Goal: Information Seeking & Learning: Learn about a topic

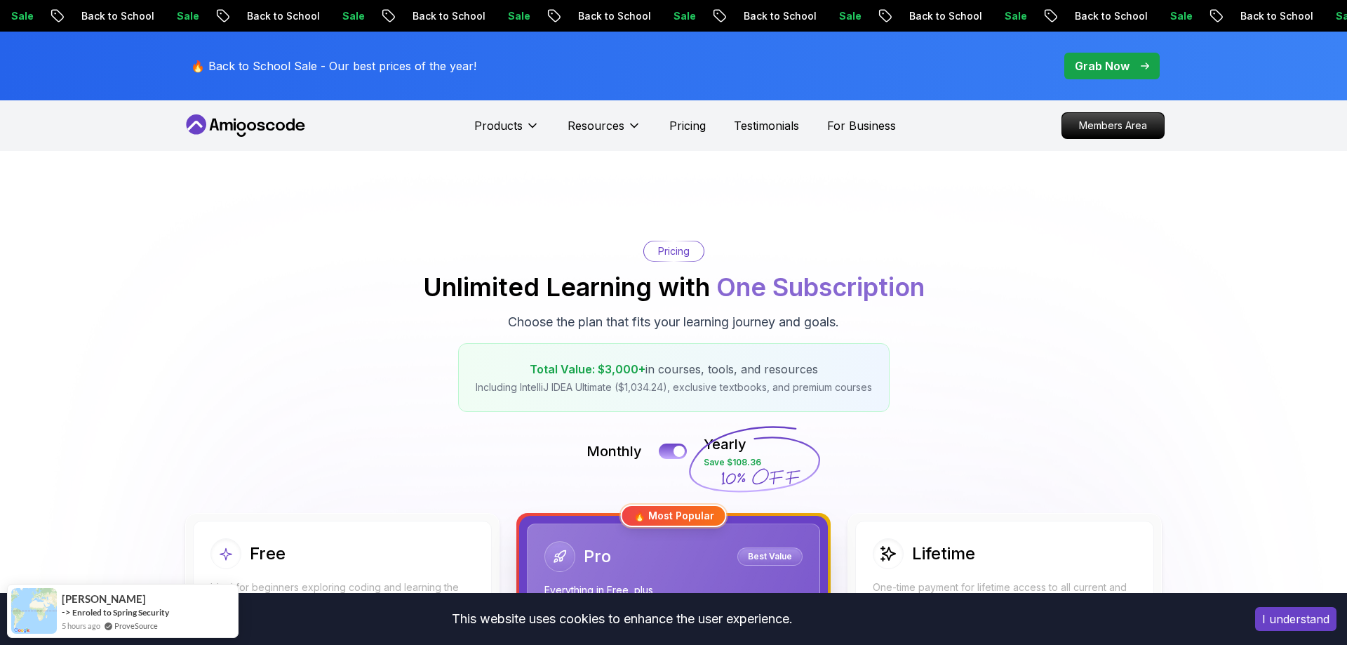
click at [697, 125] on p "Pricing" at bounding box center [687, 125] width 36 height 17
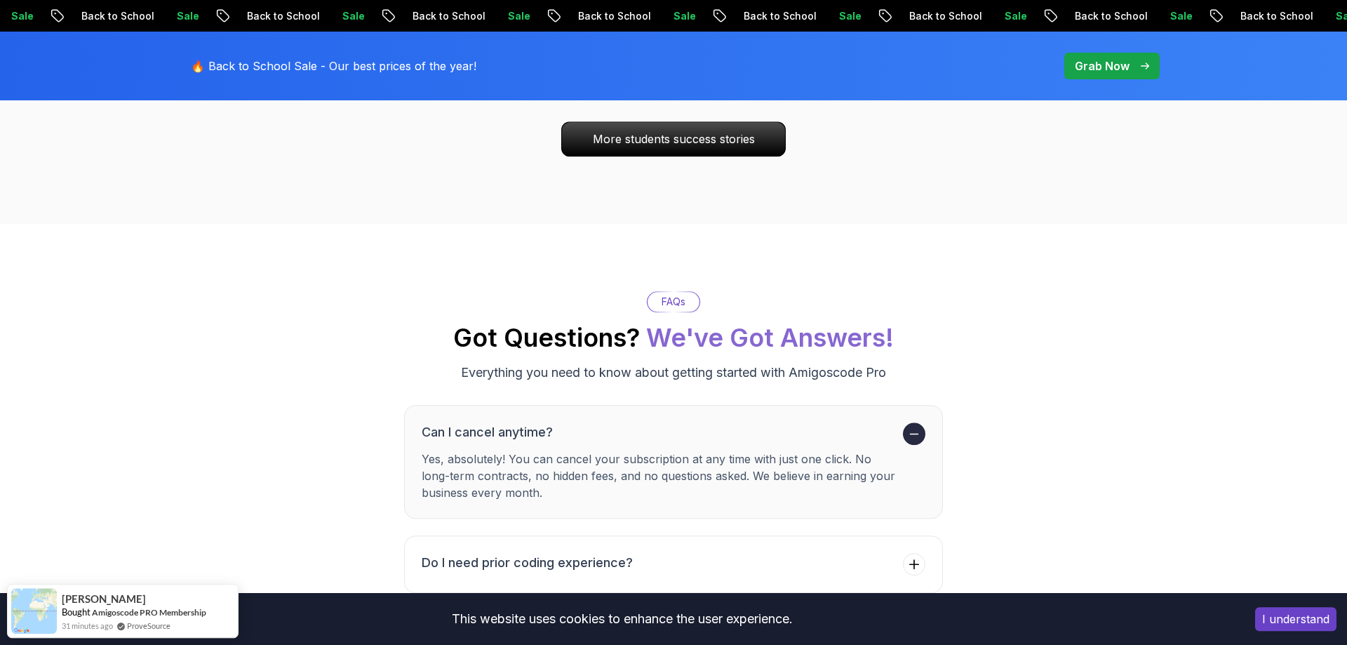
scroll to position [4786, 0]
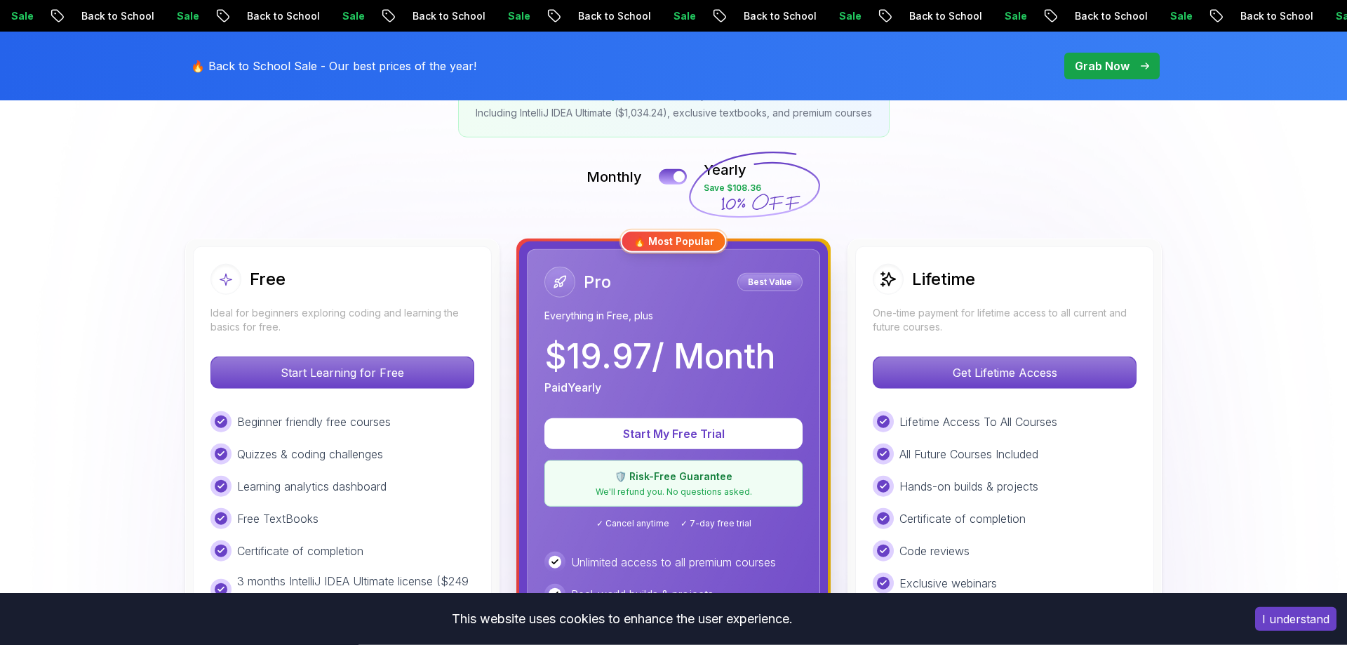
scroll to position [0, 0]
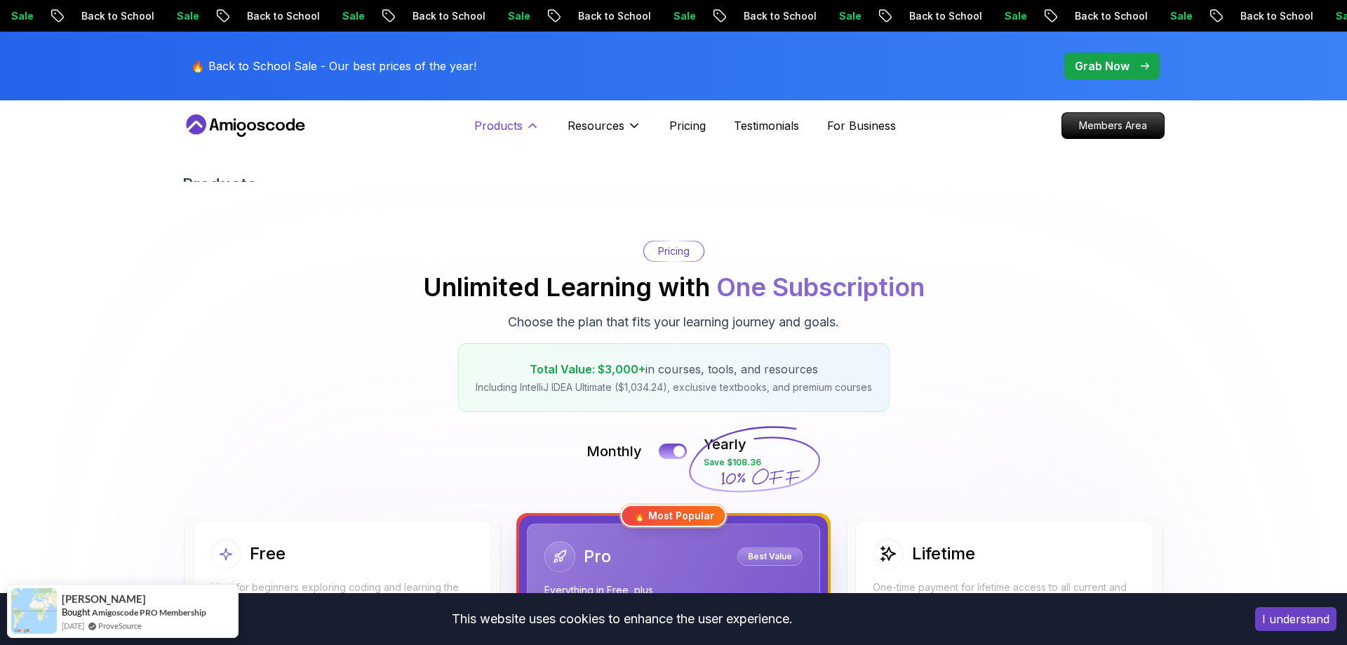
click at [481, 128] on p "Products" at bounding box center [498, 125] width 48 height 17
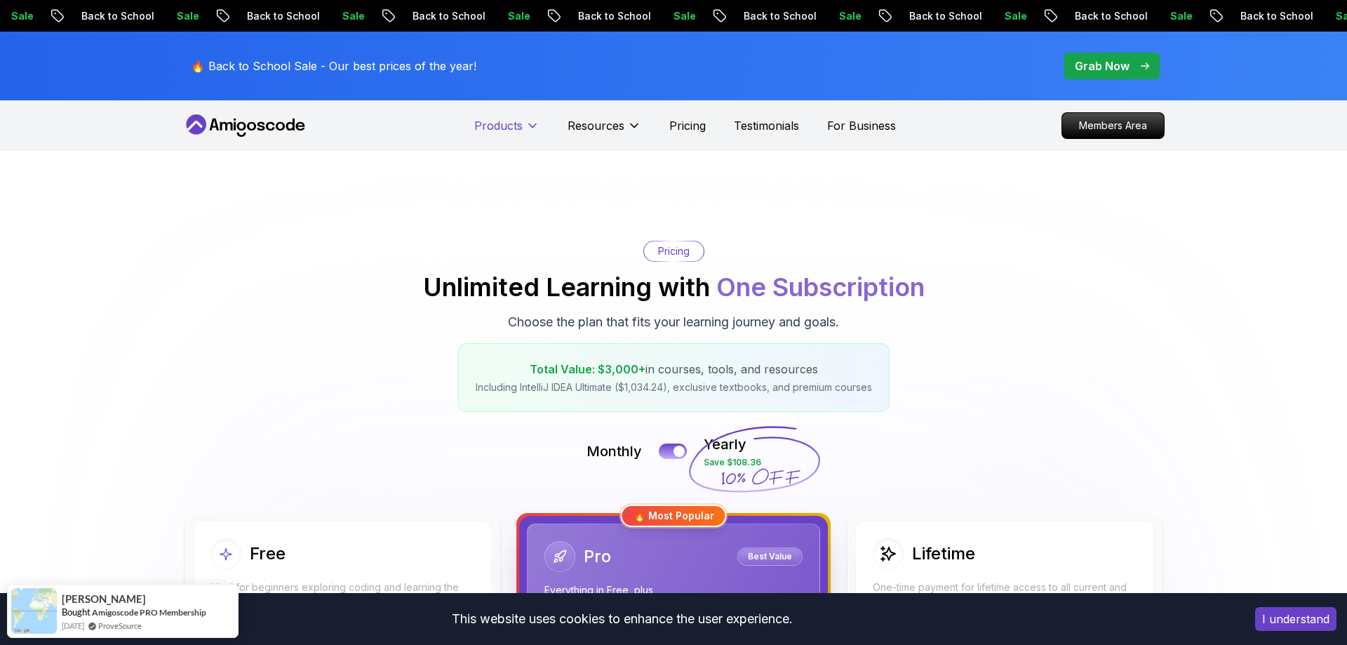
click at [481, 128] on p "Products" at bounding box center [498, 125] width 48 height 17
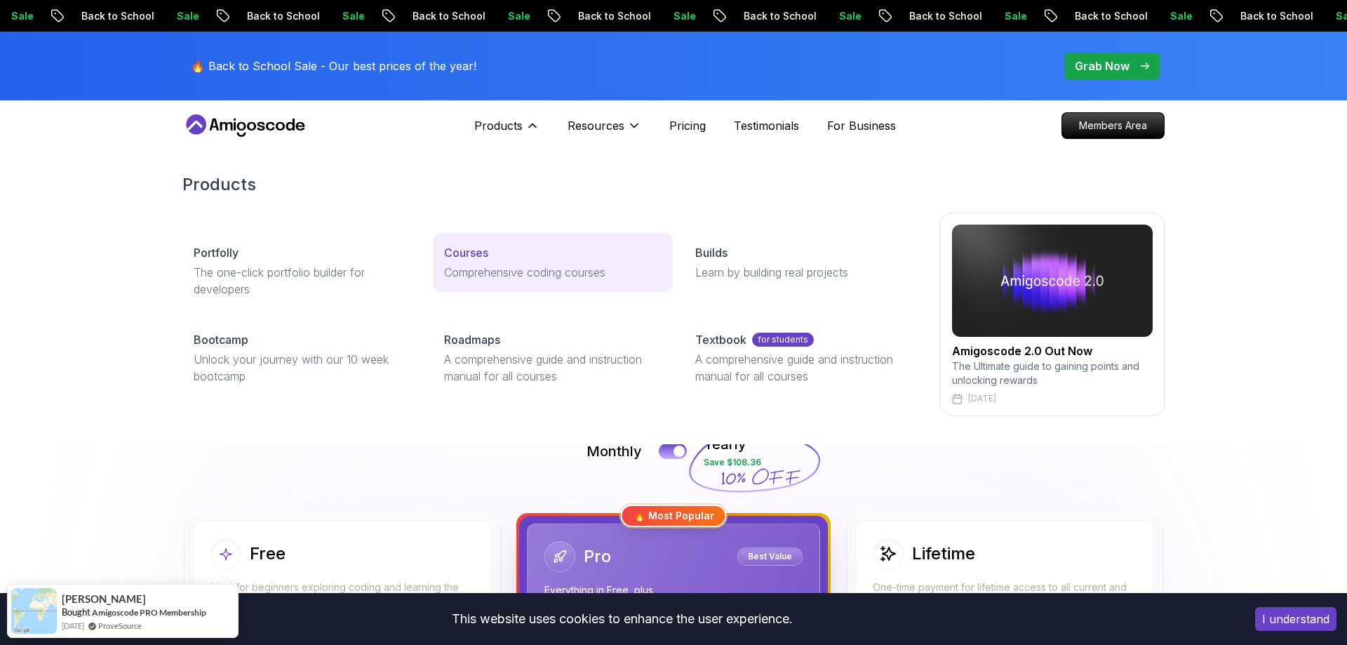
click at [448, 261] on link "Courses Comprehensive coding courses" at bounding box center [552, 262] width 239 height 59
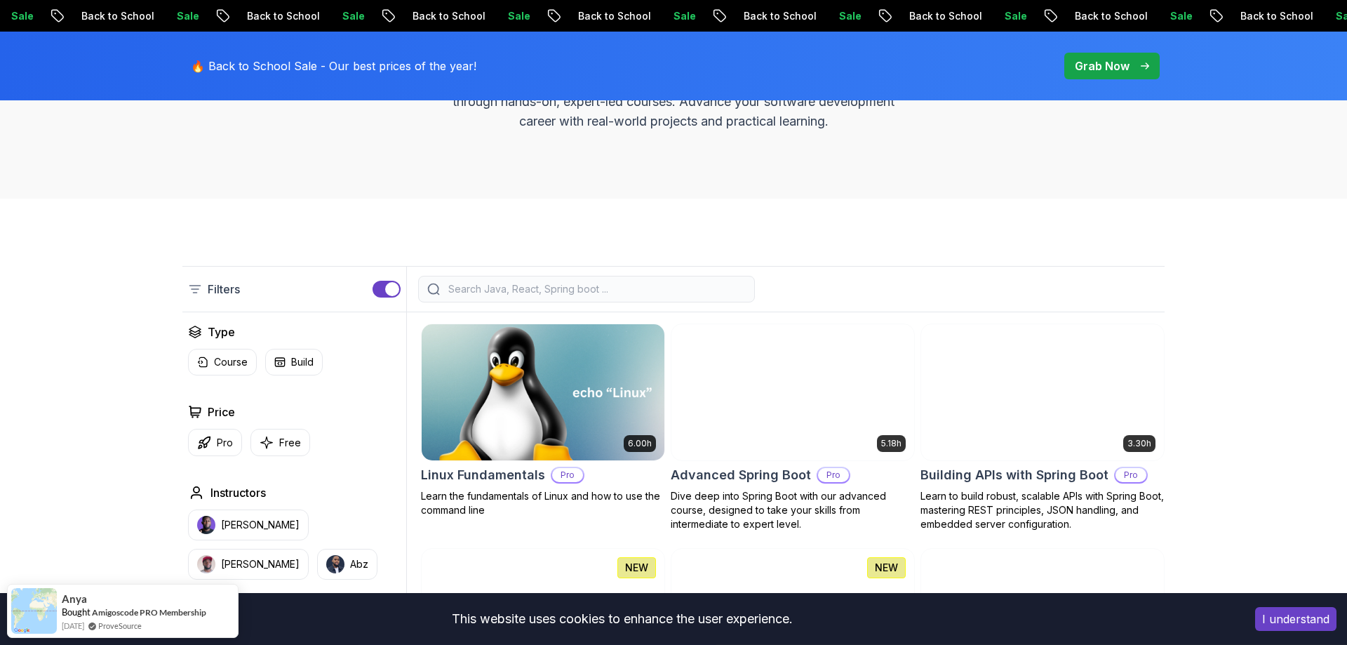
scroll to position [286, 0]
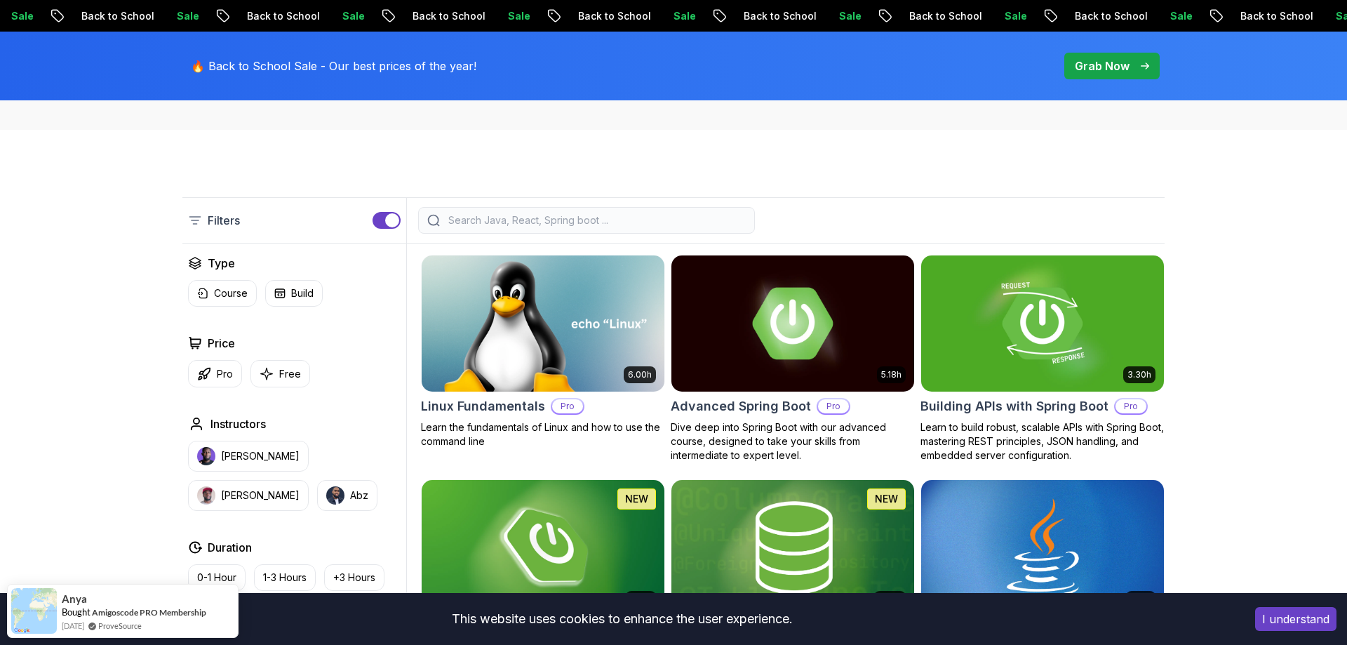
click at [588, 219] on input "search" at bounding box center [596, 220] width 300 height 14
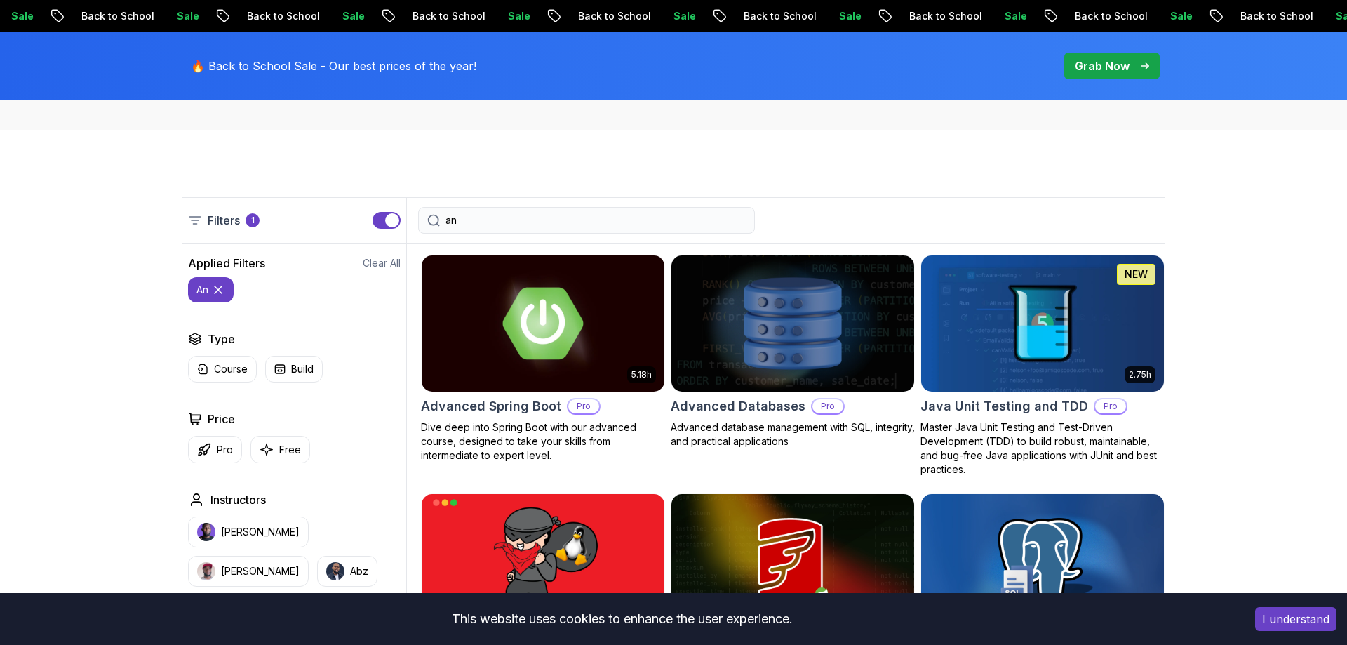
type input "a"
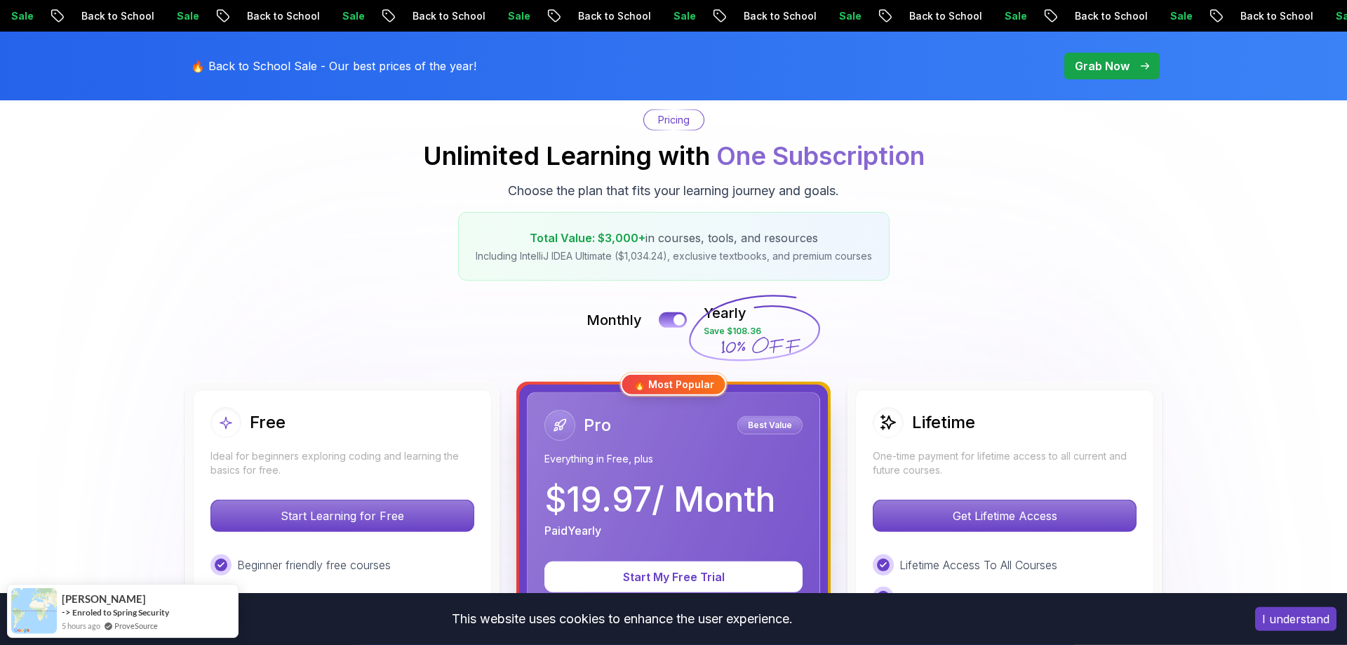
scroll to position [215, 0]
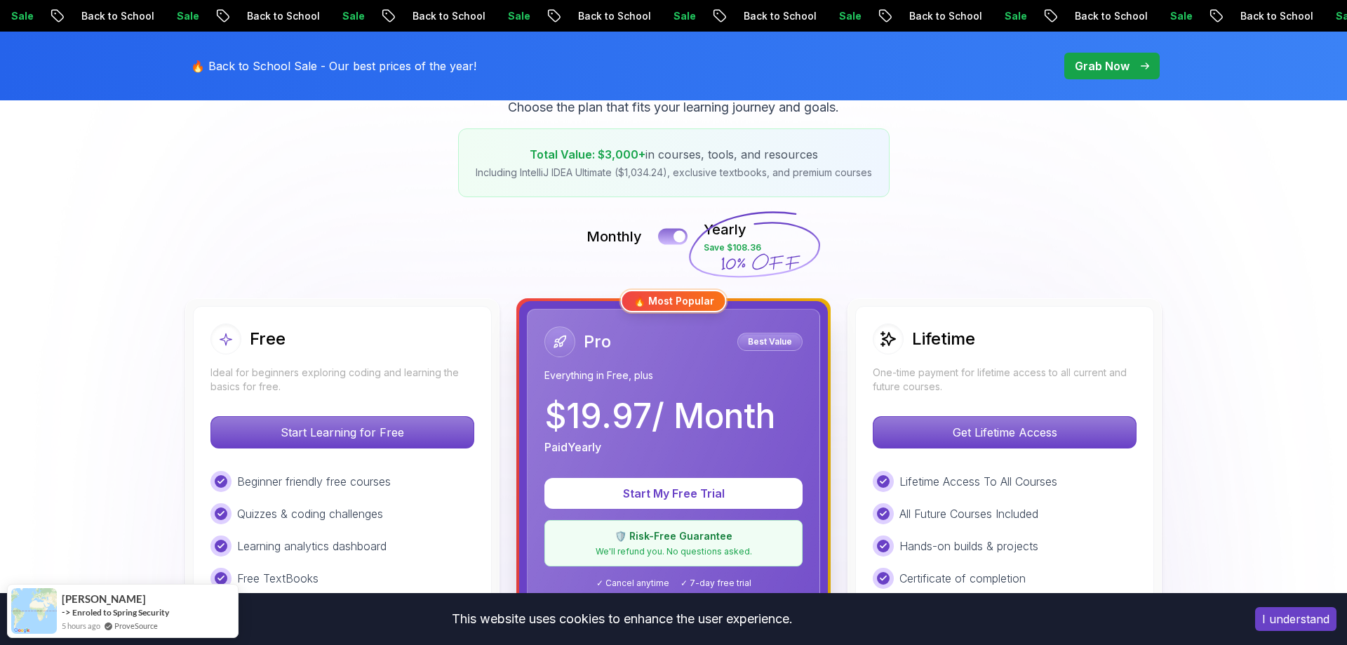
click at [670, 237] on button at bounding box center [672, 236] width 29 height 16
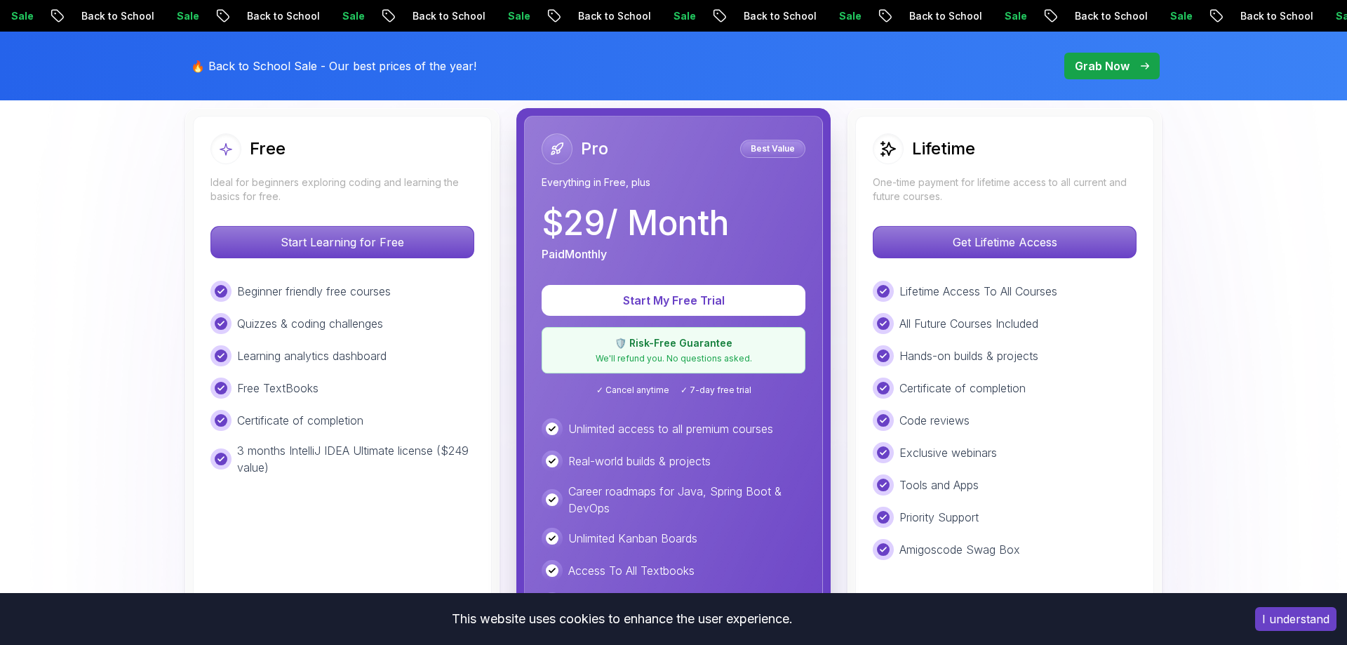
scroll to position [358, 0]
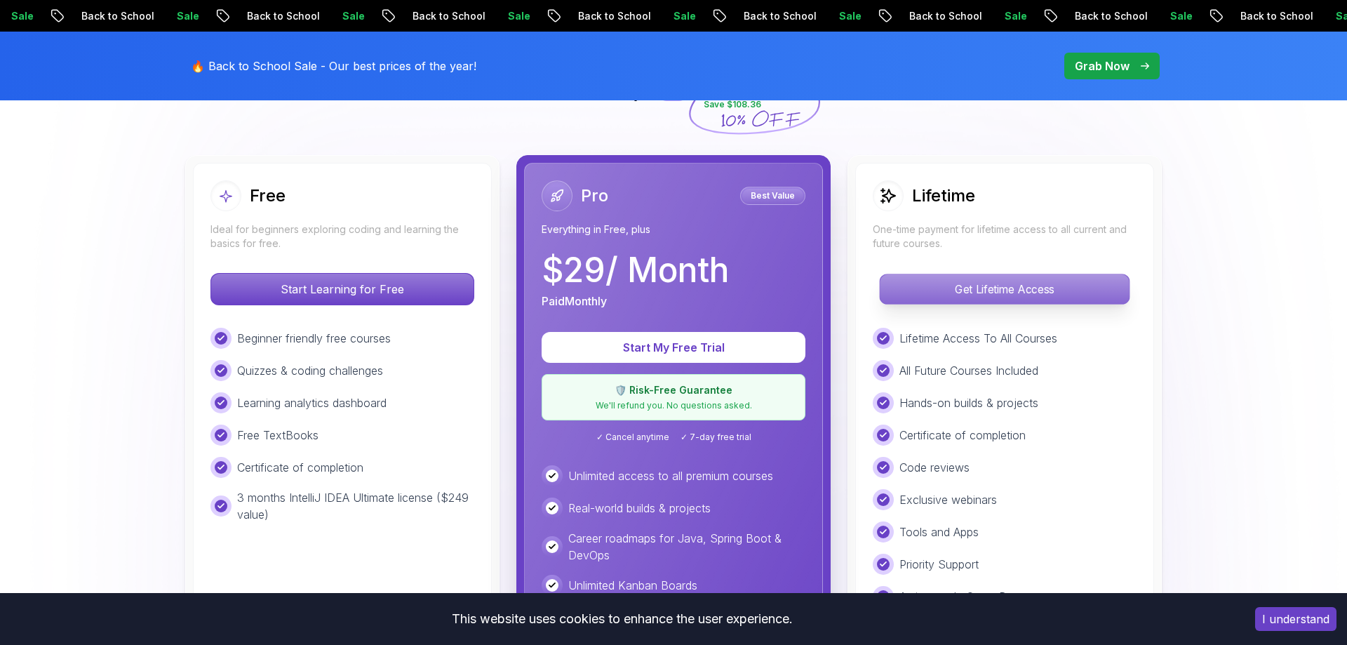
click at [921, 286] on p "Get Lifetime Access" at bounding box center [1004, 288] width 249 height 29
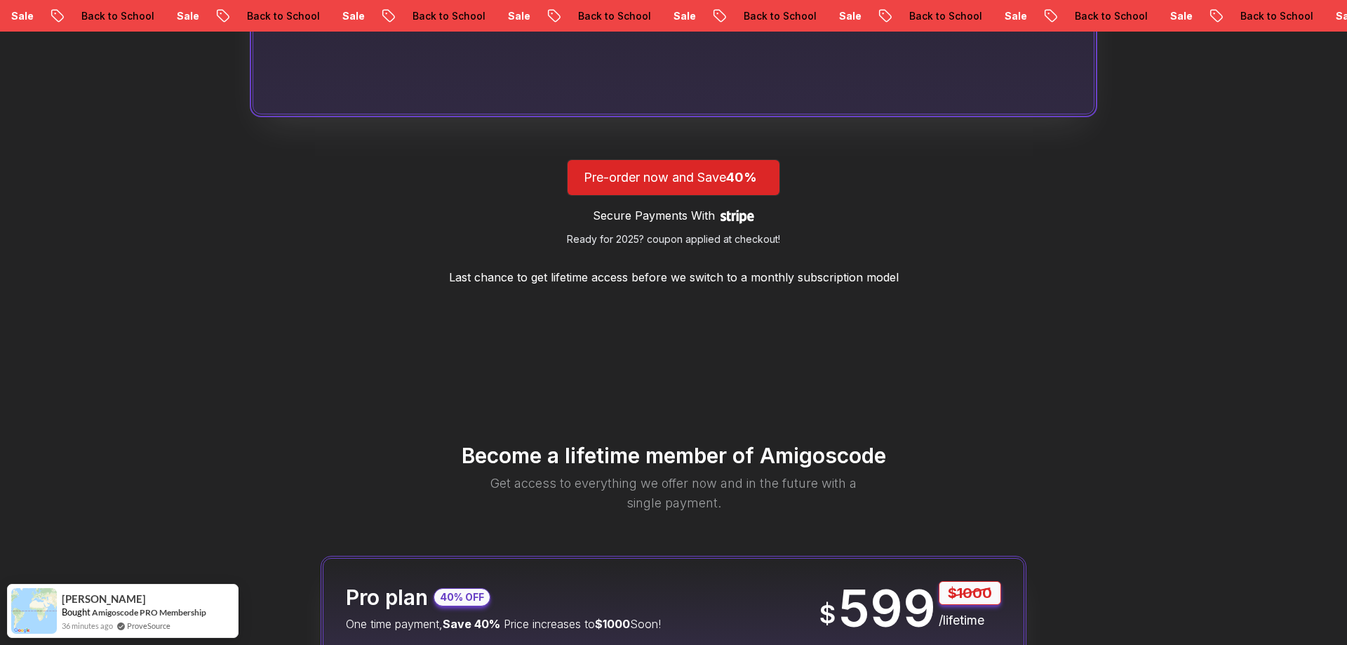
scroll to position [1646, 0]
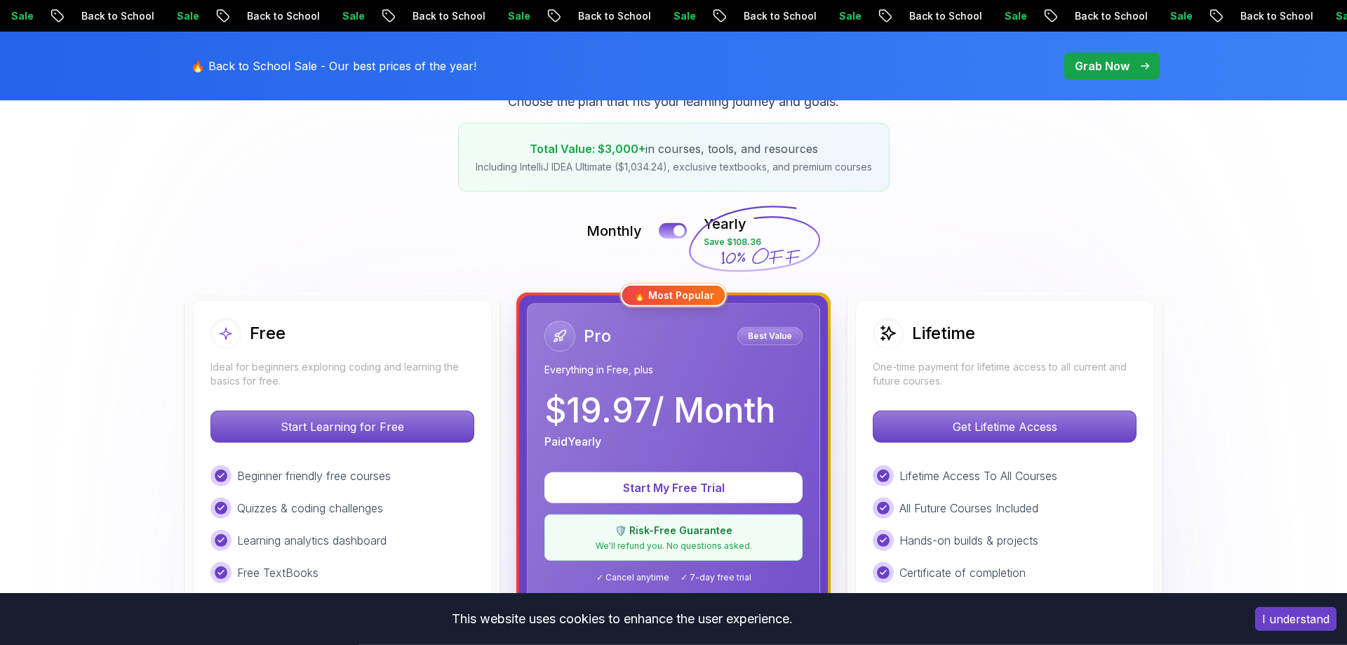
scroll to position [215, 0]
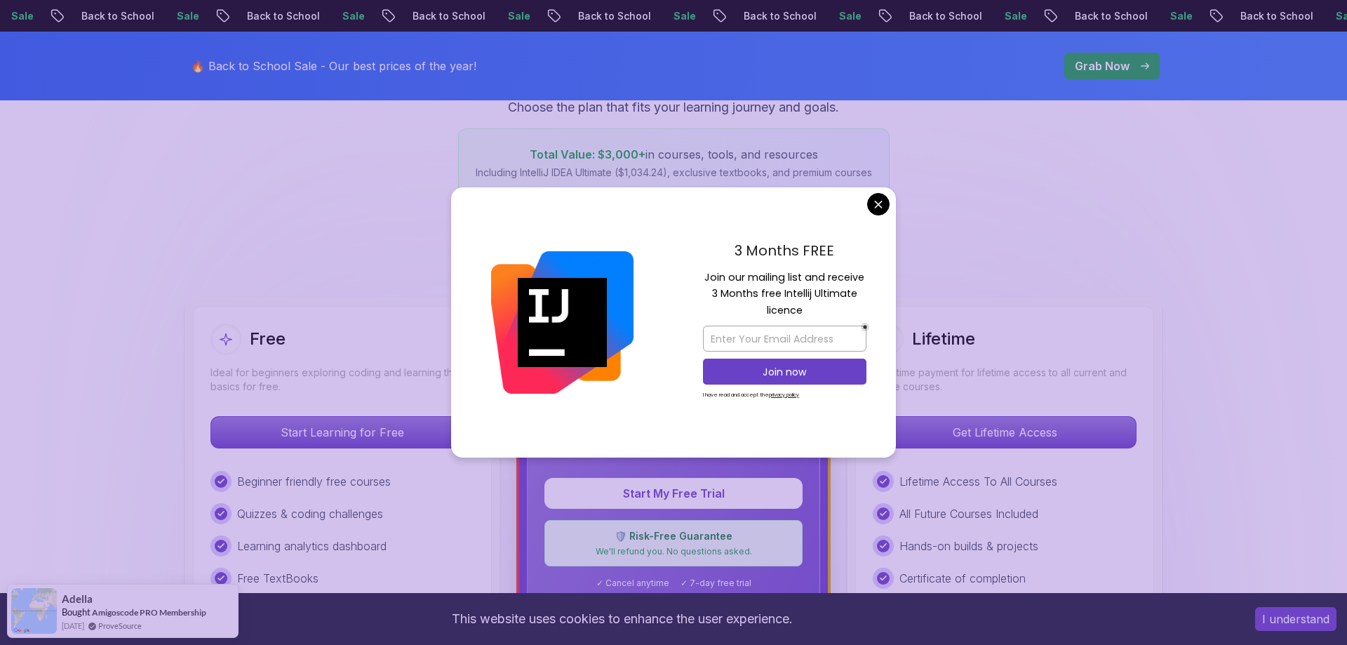
click at [672, 231] on div at bounding box center [562, 322] width 222 height 271
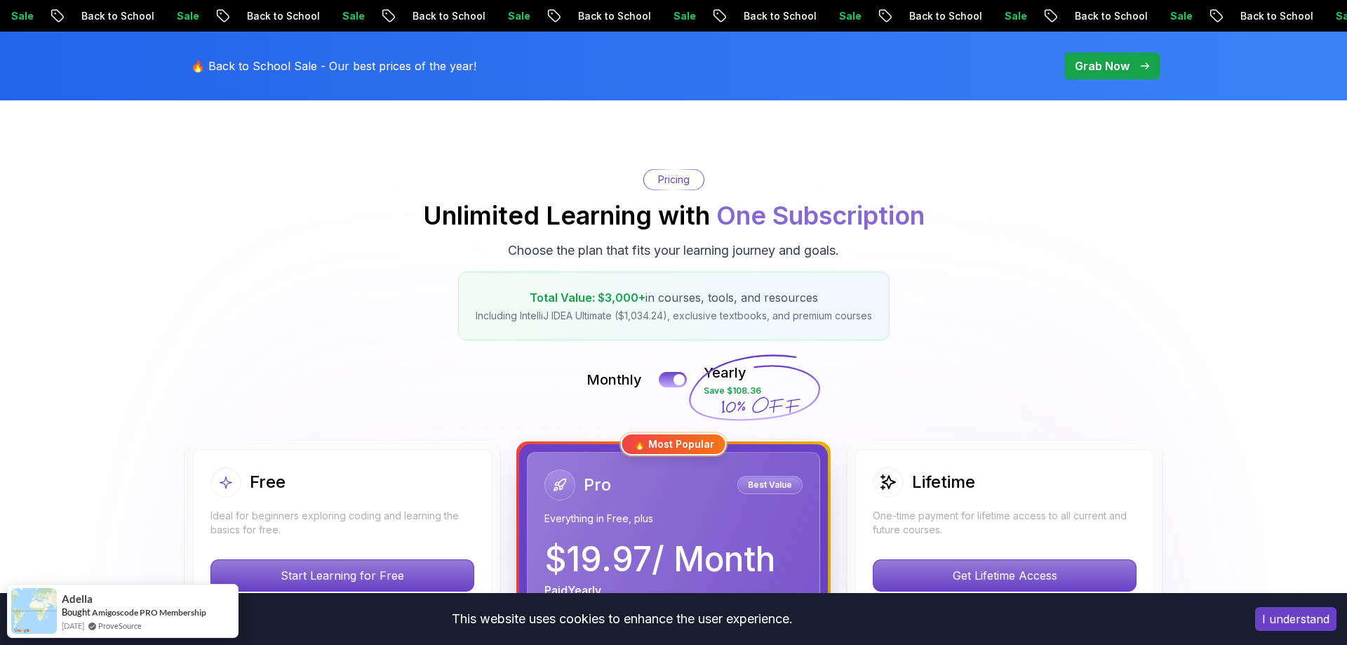
scroll to position [0, 0]
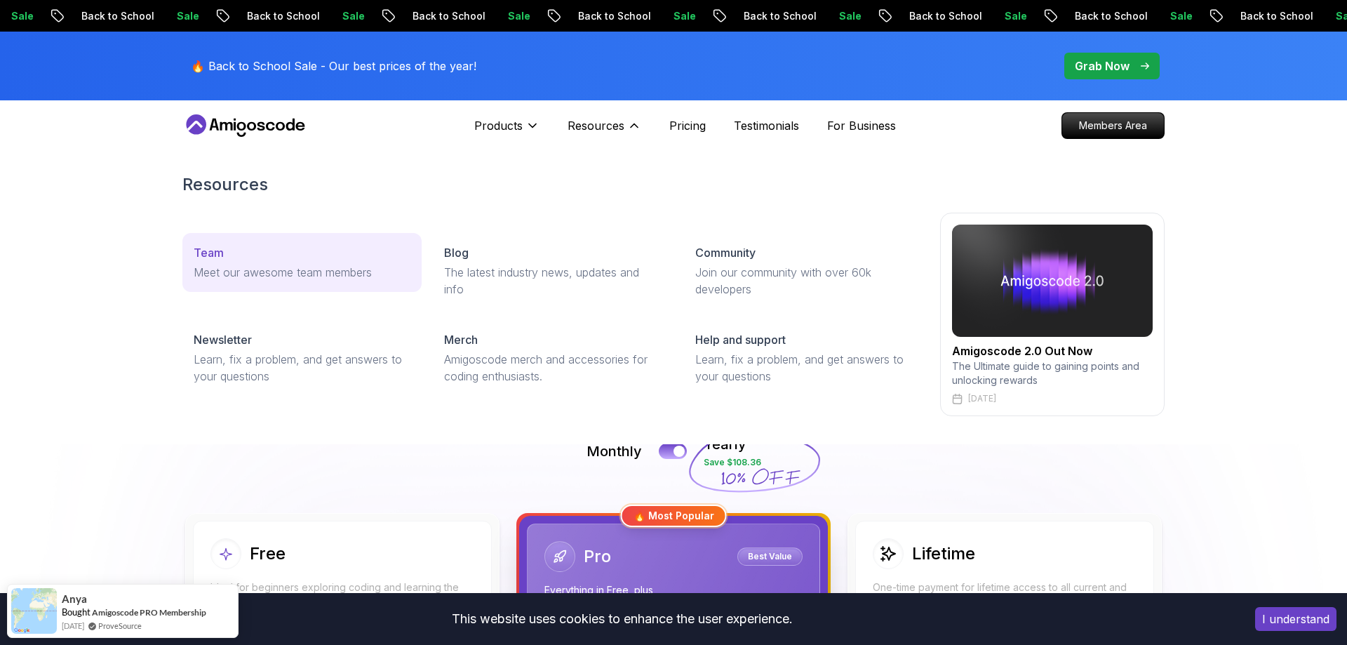
click at [315, 280] on p "Meet our awesome team members" at bounding box center [302, 272] width 217 height 17
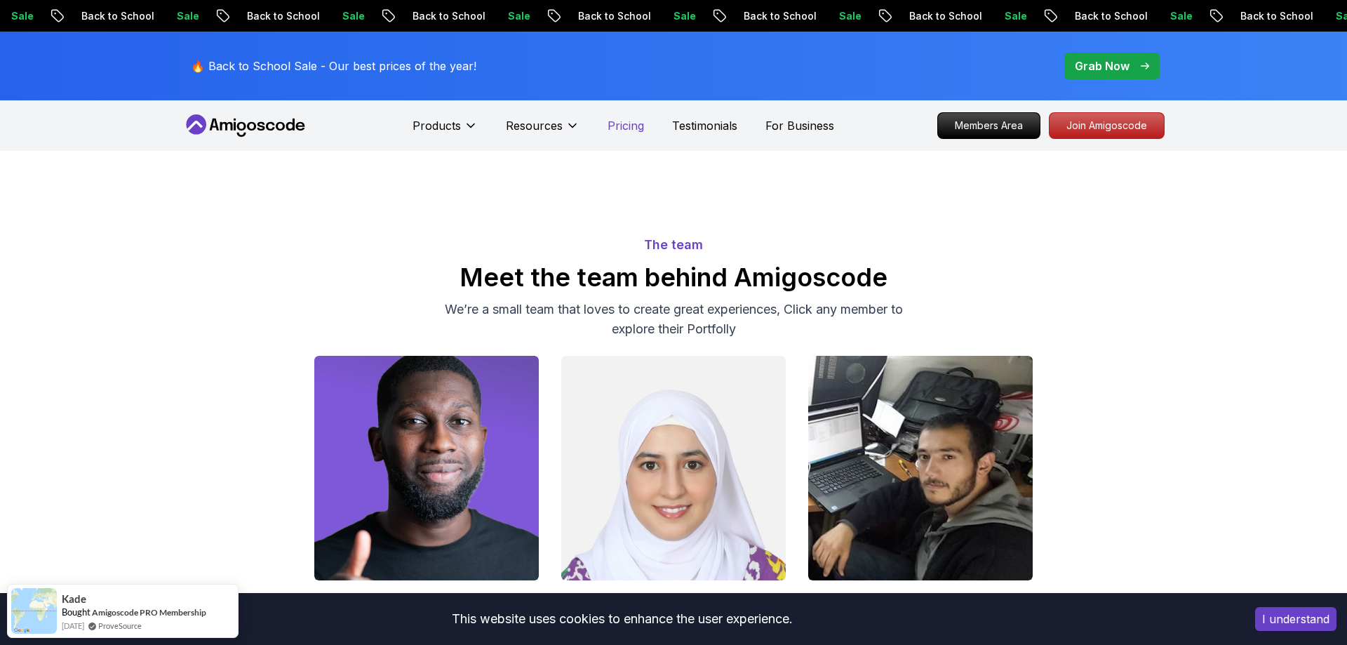
click at [635, 126] on p "Pricing" at bounding box center [626, 125] width 36 height 17
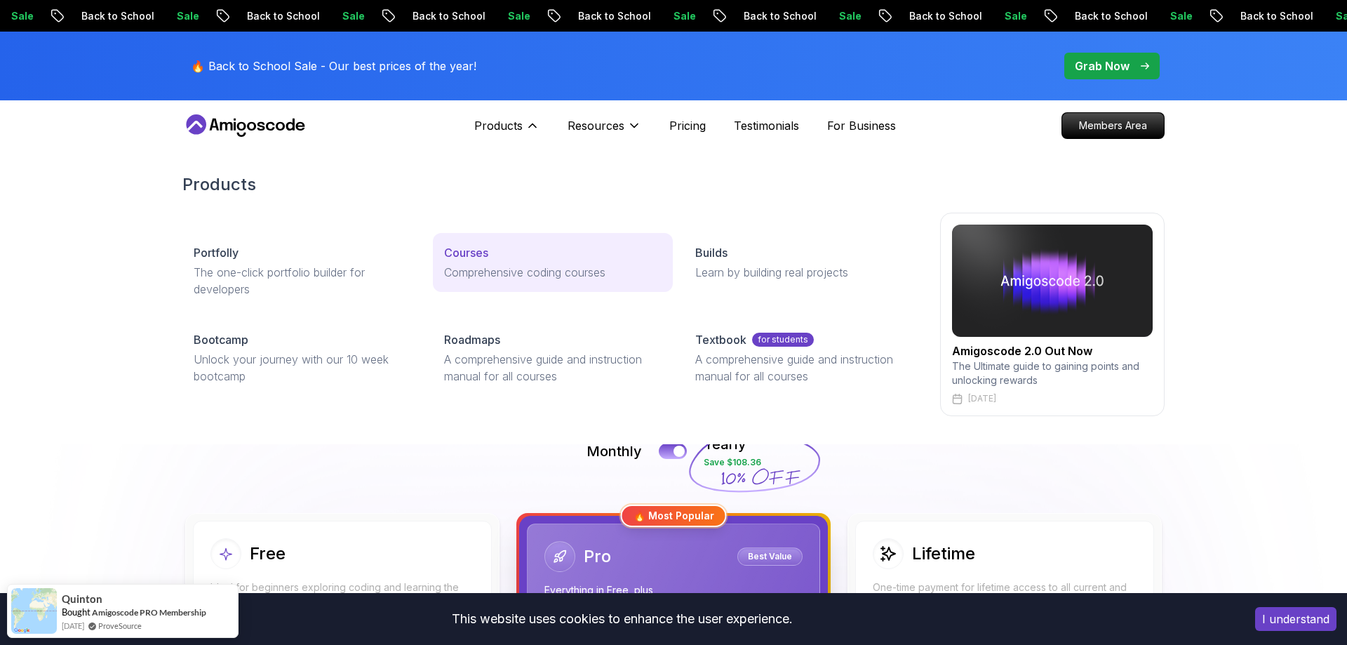
click at [513, 264] on p "Comprehensive coding courses" at bounding box center [552, 272] width 217 height 17
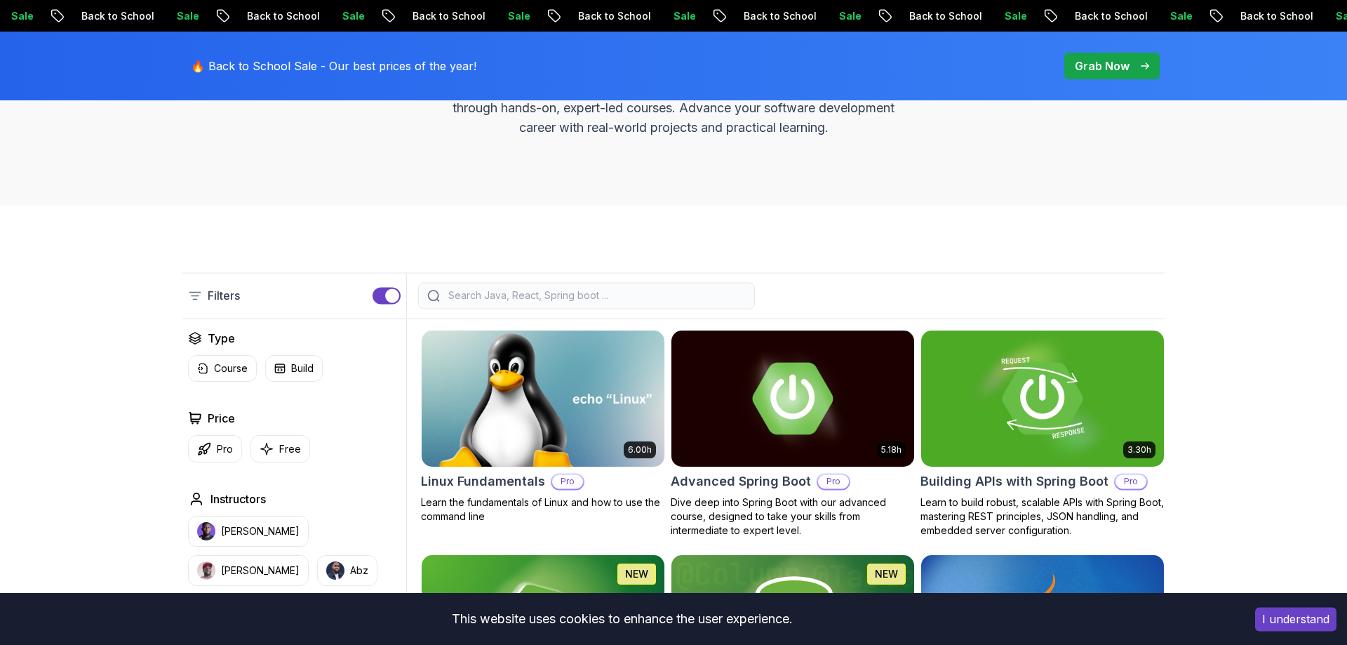
scroll to position [358, 0]
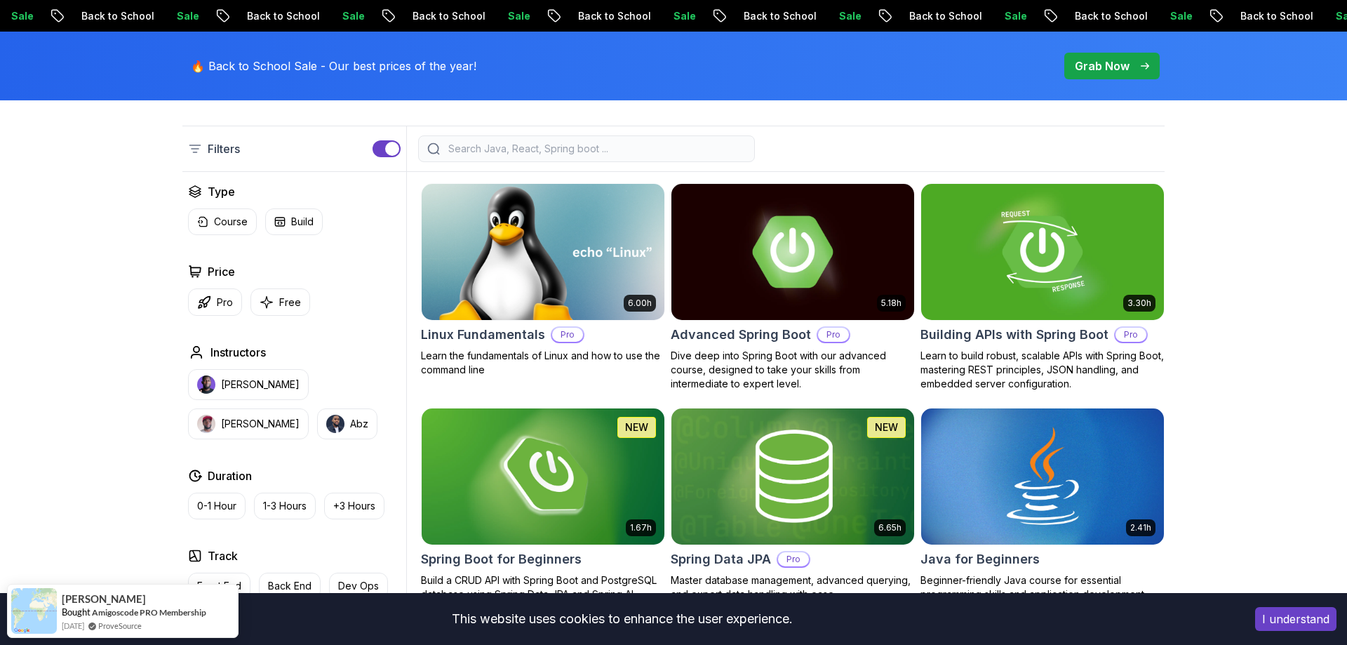
click at [554, 288] on img at bounding box center [542, 251] width 255 height 142
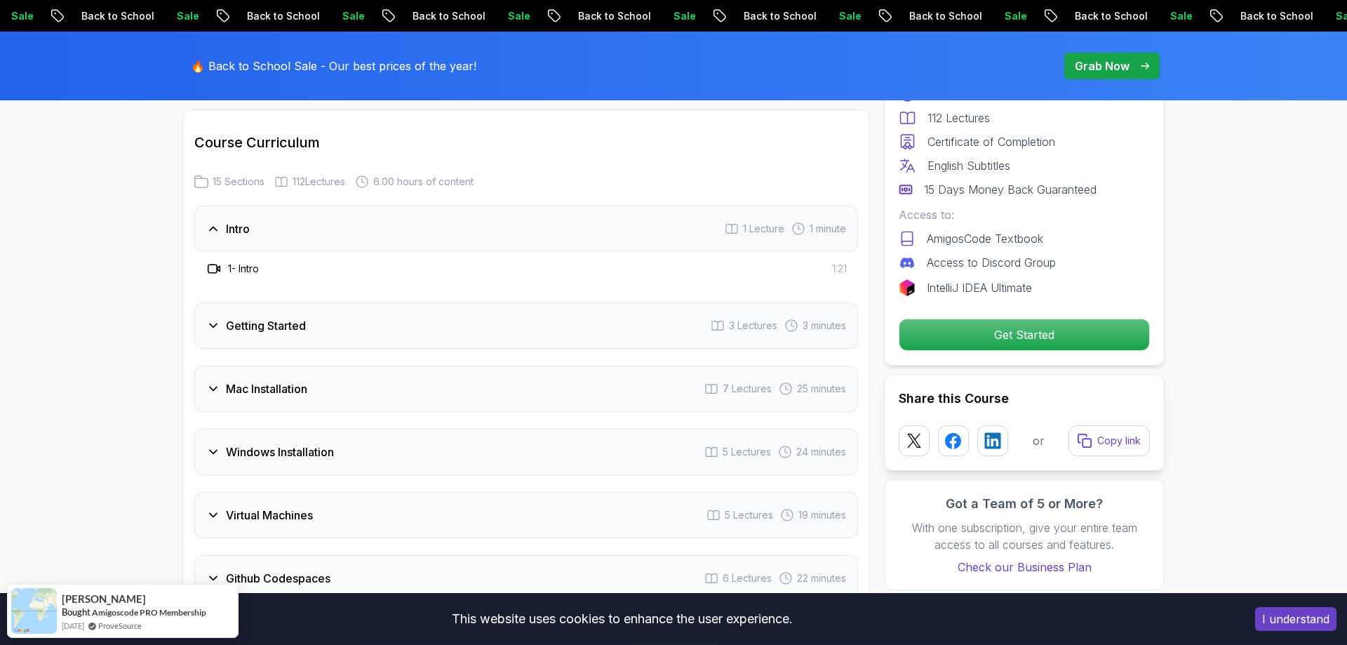
scroll to position [1861, 0]
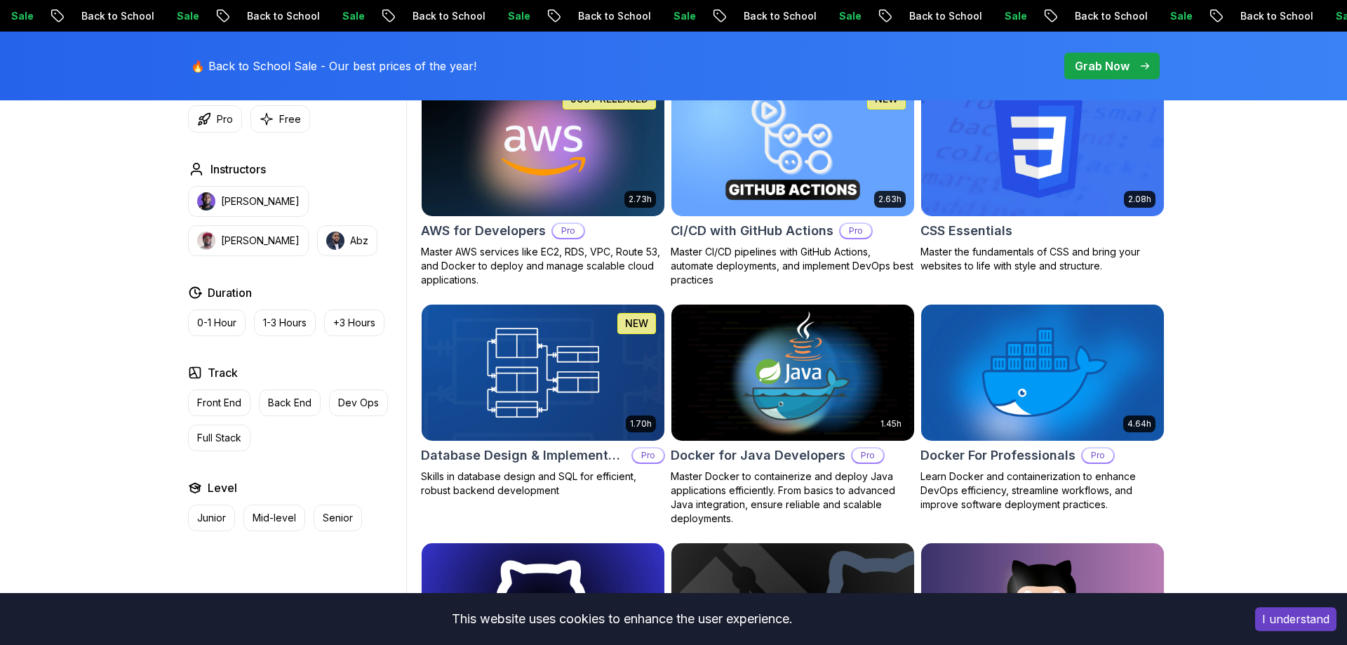
scroll to position [1090, 0]
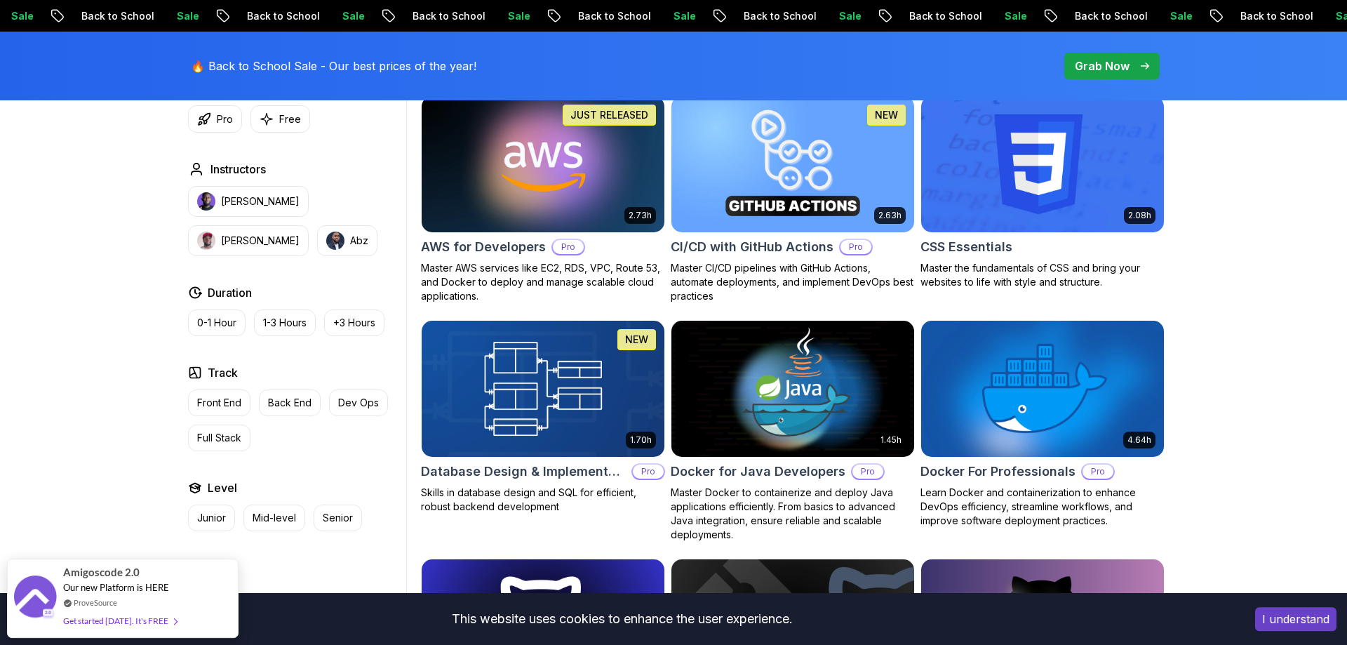
click at [549, 434] on img at bounding box center [542, 388] width 255 height 142
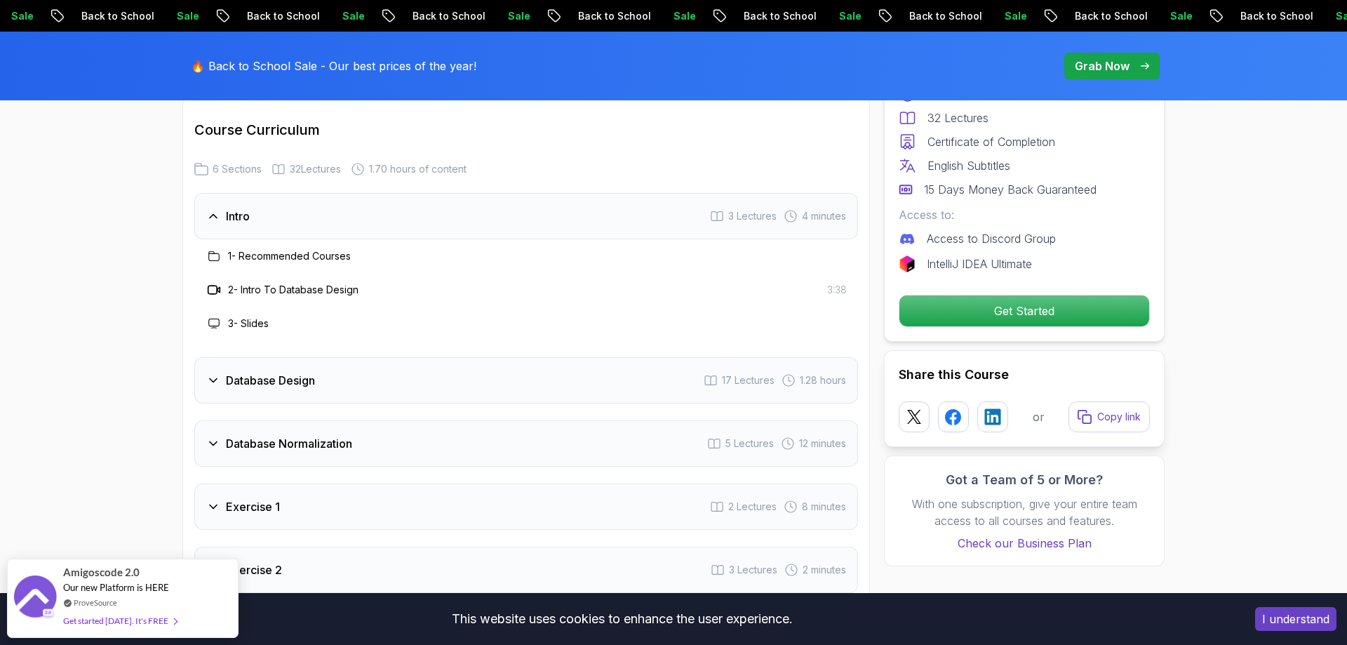
scroll to position [2720, 0]
